Goal: Task Accomplishment & Management: Complete application form

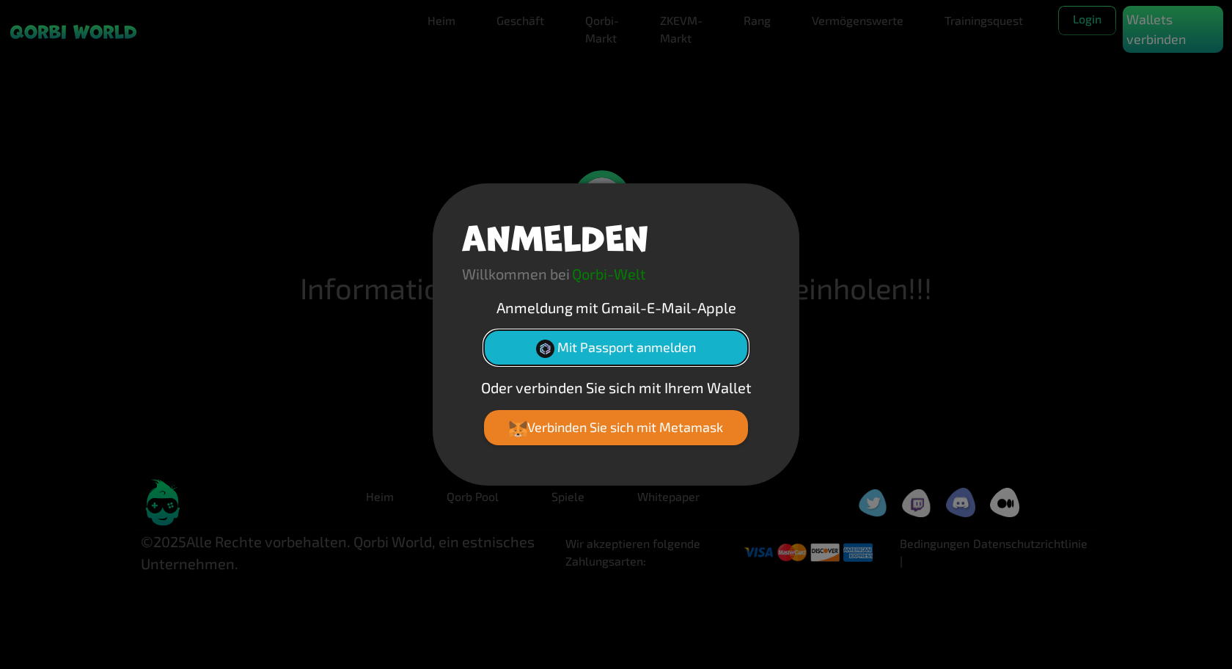
click at [597, 345] on font "Mit Passport anmelden" at bounding box center [626, 347] width 139 height 16
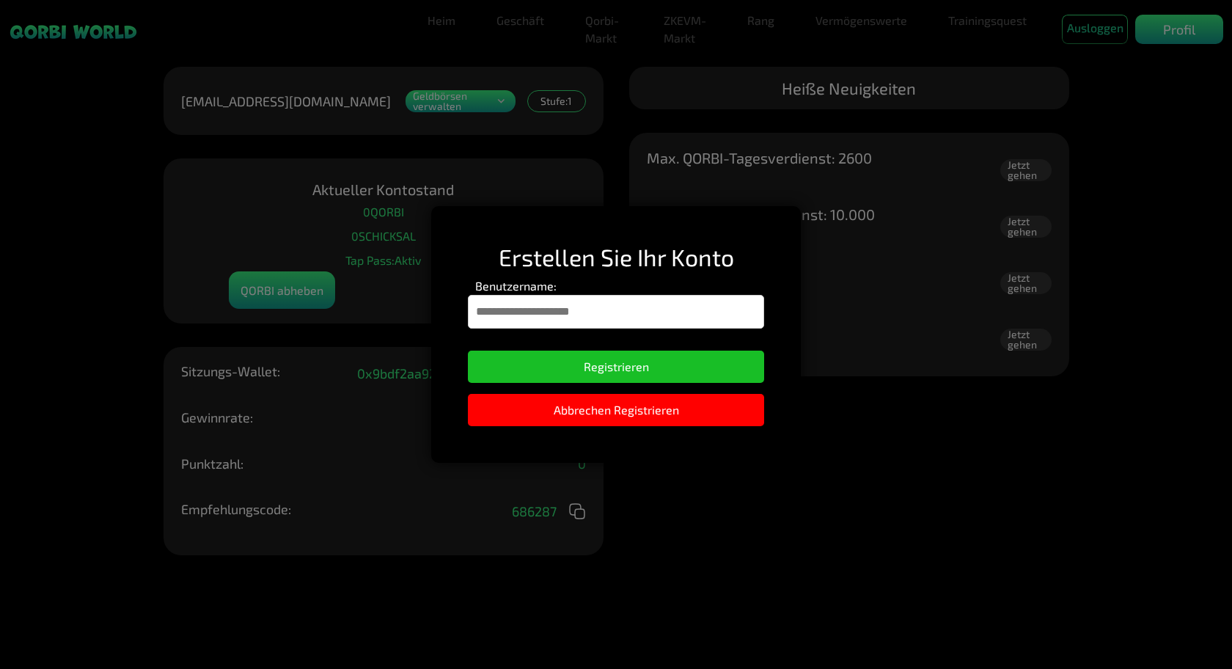
click at [617, 310] on input "Benutzername:" at bounding box center [616, 312] width 296 height 34
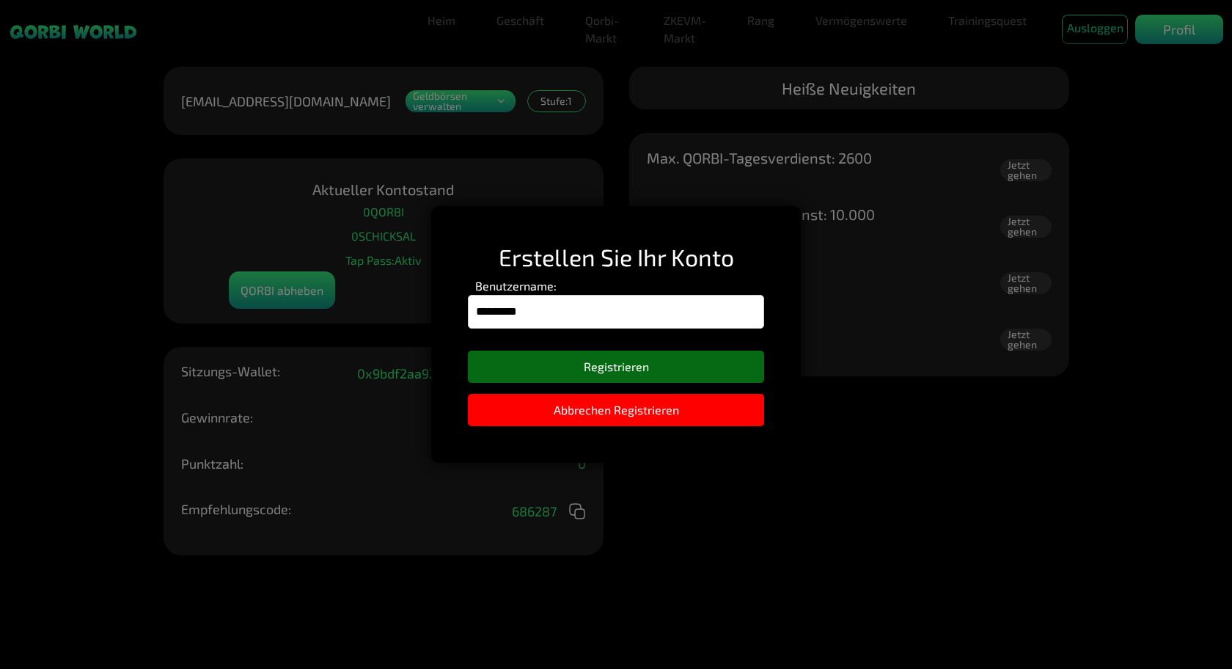
type input "*********"
click at [626, 359] on font "Registrieren" at bounding box center [616, 366] width 65 height 14
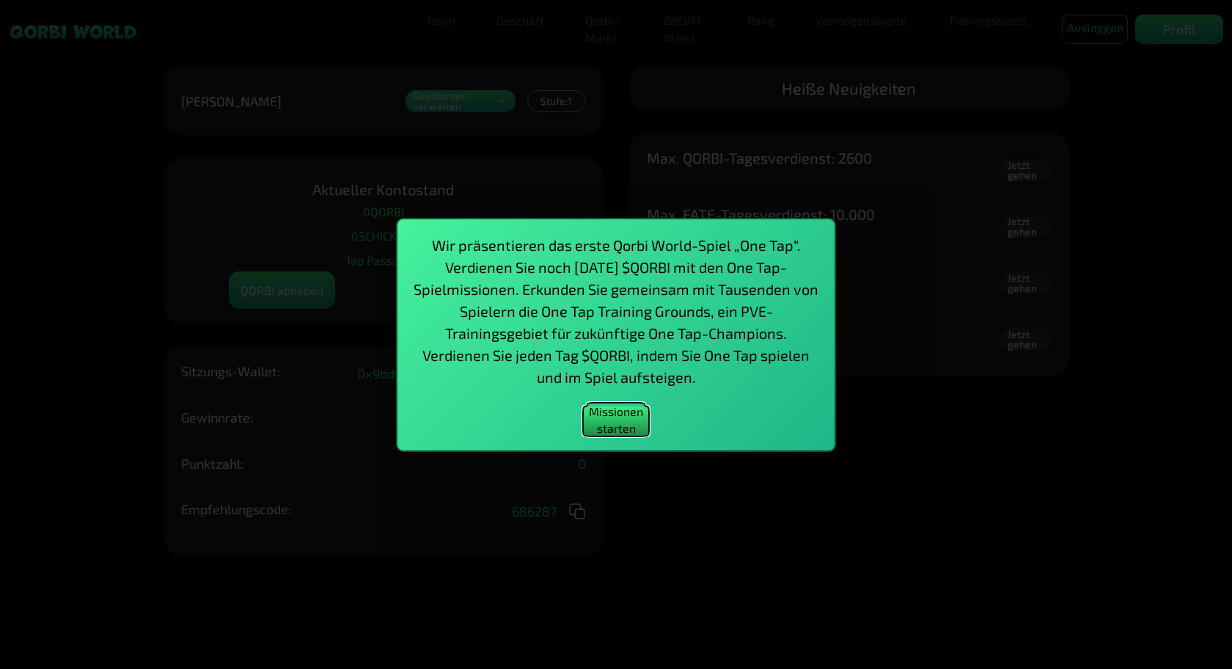
click at [623, 419] on font "Missionen starten" at bounding box center [616, 420] width 57 height 34
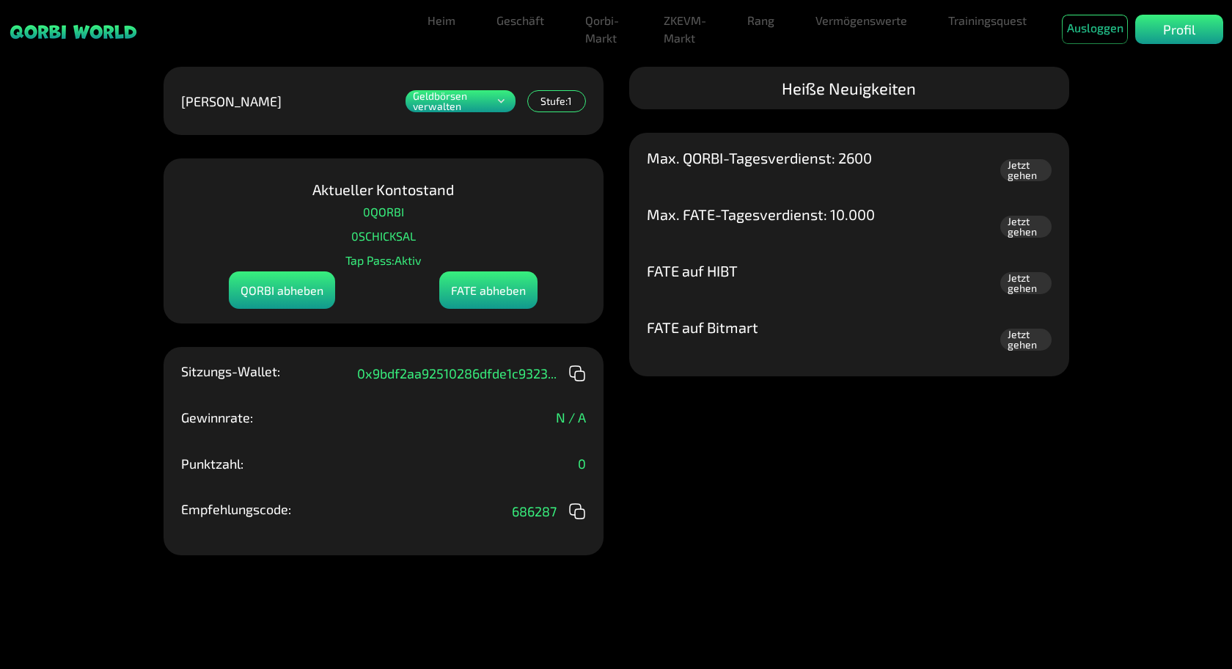
click at [499, 102] on icon at bounding box center [501, 101] width 14 height 18
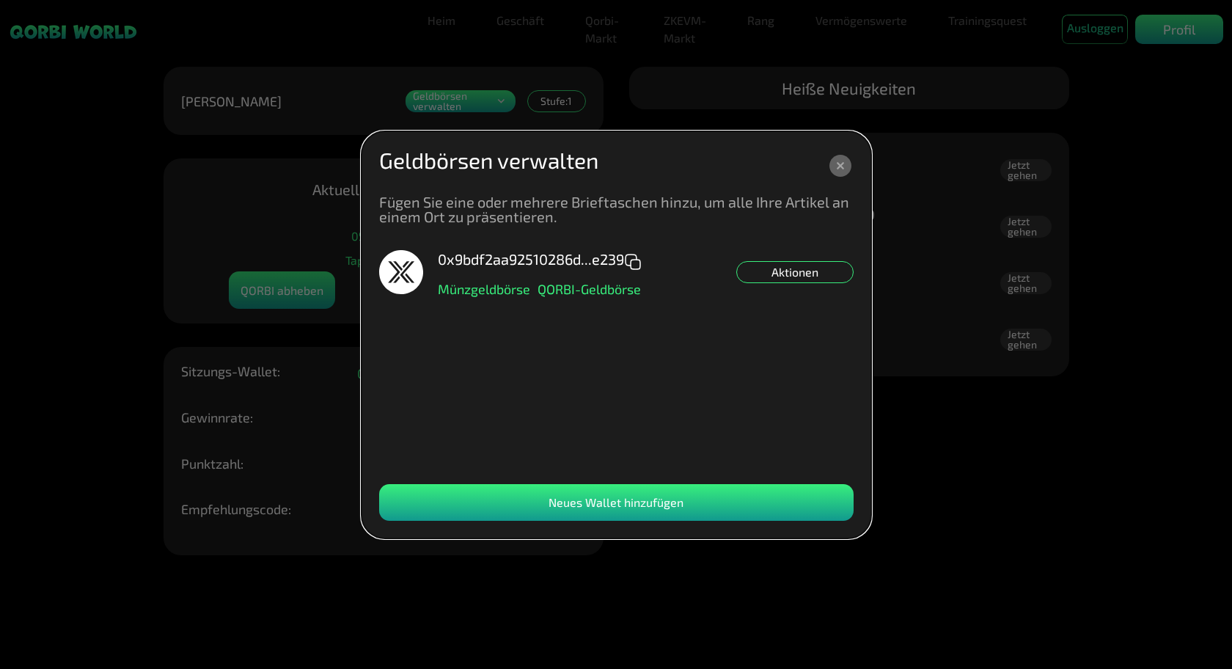
click at [840, 161] on icon at bounding box center [841, 166] width 22 height 22
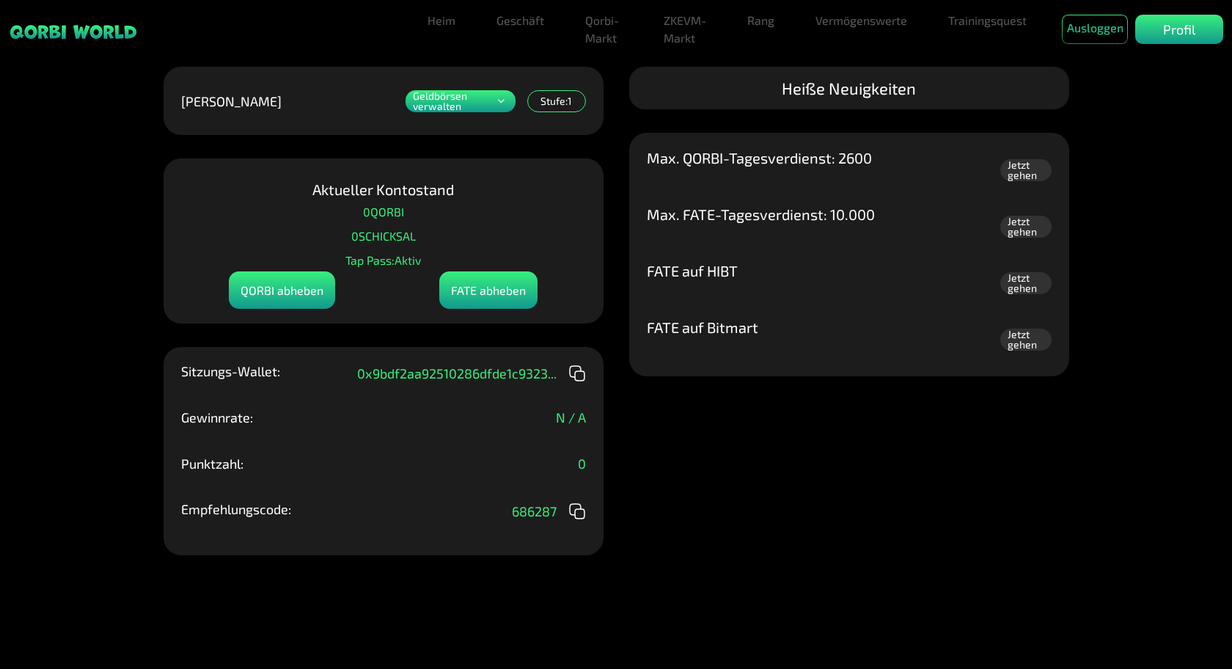
drag, startPoint x: 716, startPoint y: 274, endPoint x: 720, endPoint y: 66, distance: 207.6
click at [714, 67] on div "Heiße Neuigkeiten" at bounding box center [849, 88] width 440 height 43
click at [1185, 34] on font "Profil" at bounding box center [1179, 29] width 32 height 16
click at [436, 22] on font "Heim" at bounding box center [442, 20] width 28 height 14
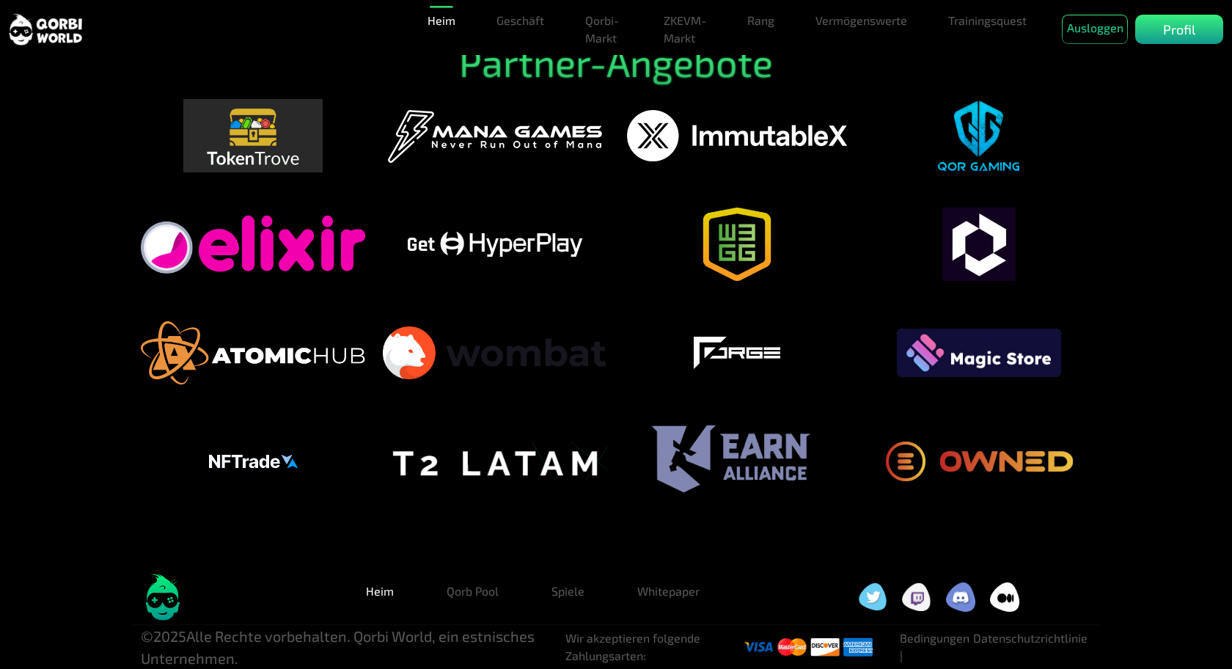
scroll to position [3779, 0]
